Goal: Task Accomplishment & Management: Manage account settings

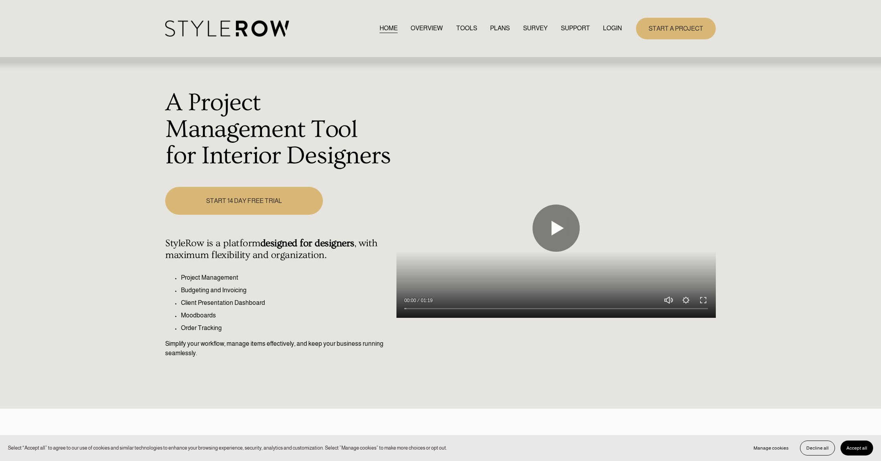
click at [608, 28] on link "LOGIN" at bounding box center [612, 28] width 19 height 11
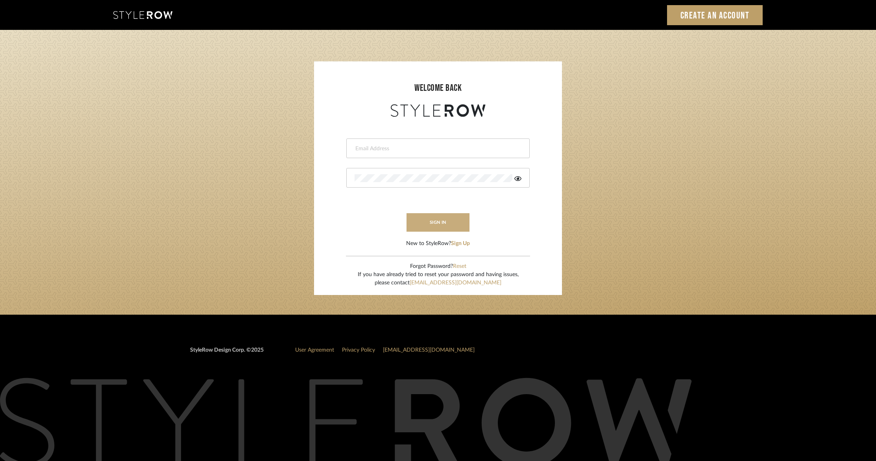
type input "gina@elementsinteriors.net"
click at [451, 223] on button "sign in" at bounding box center [438, 222] width 63 height 18
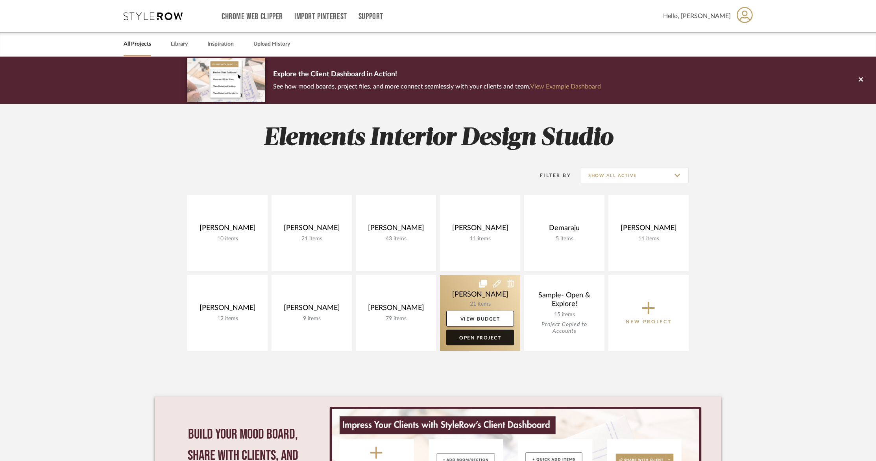
click at [486, 333] on link "Open Project" at bounding box center [480, 338] width 68 height 16
